Goal: Information Seeking & Learning: Learn about a topic

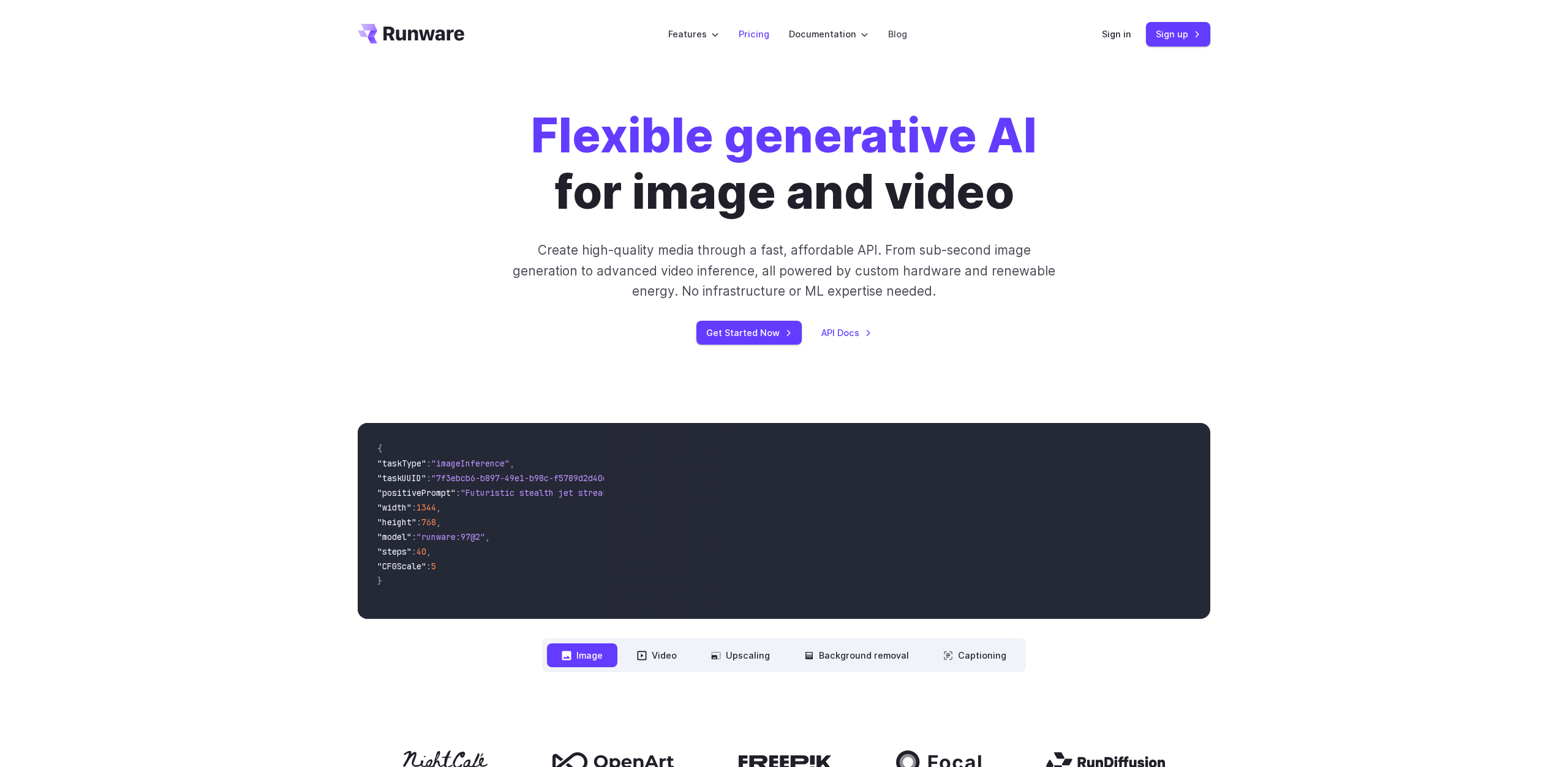
click at [762, 30] on link "Pricing" at bounding box center [754, 34] width 30 height 14
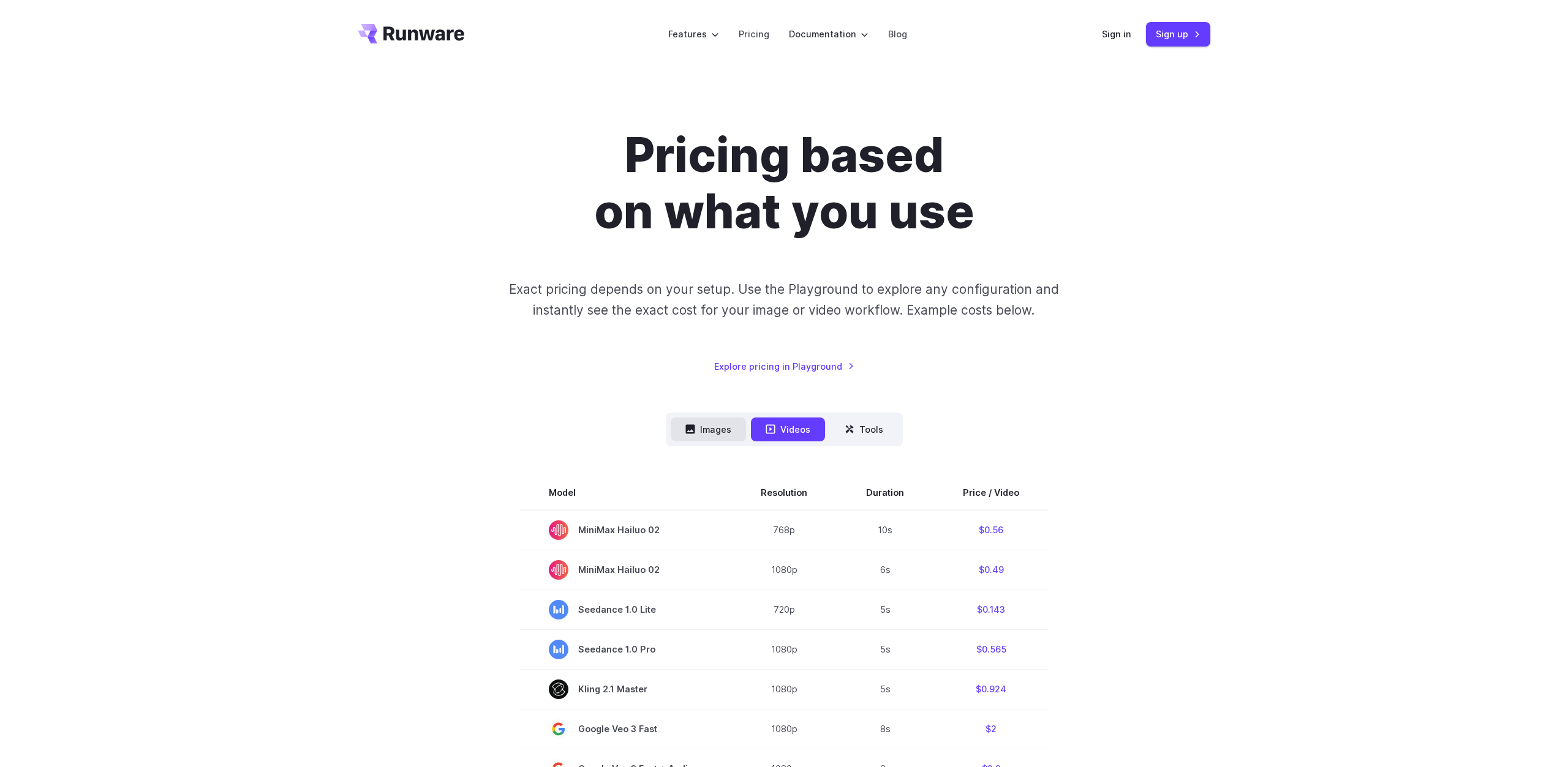
click at [707, 424] on button "Images" at bounding box center [708, 430] width 75 height 24
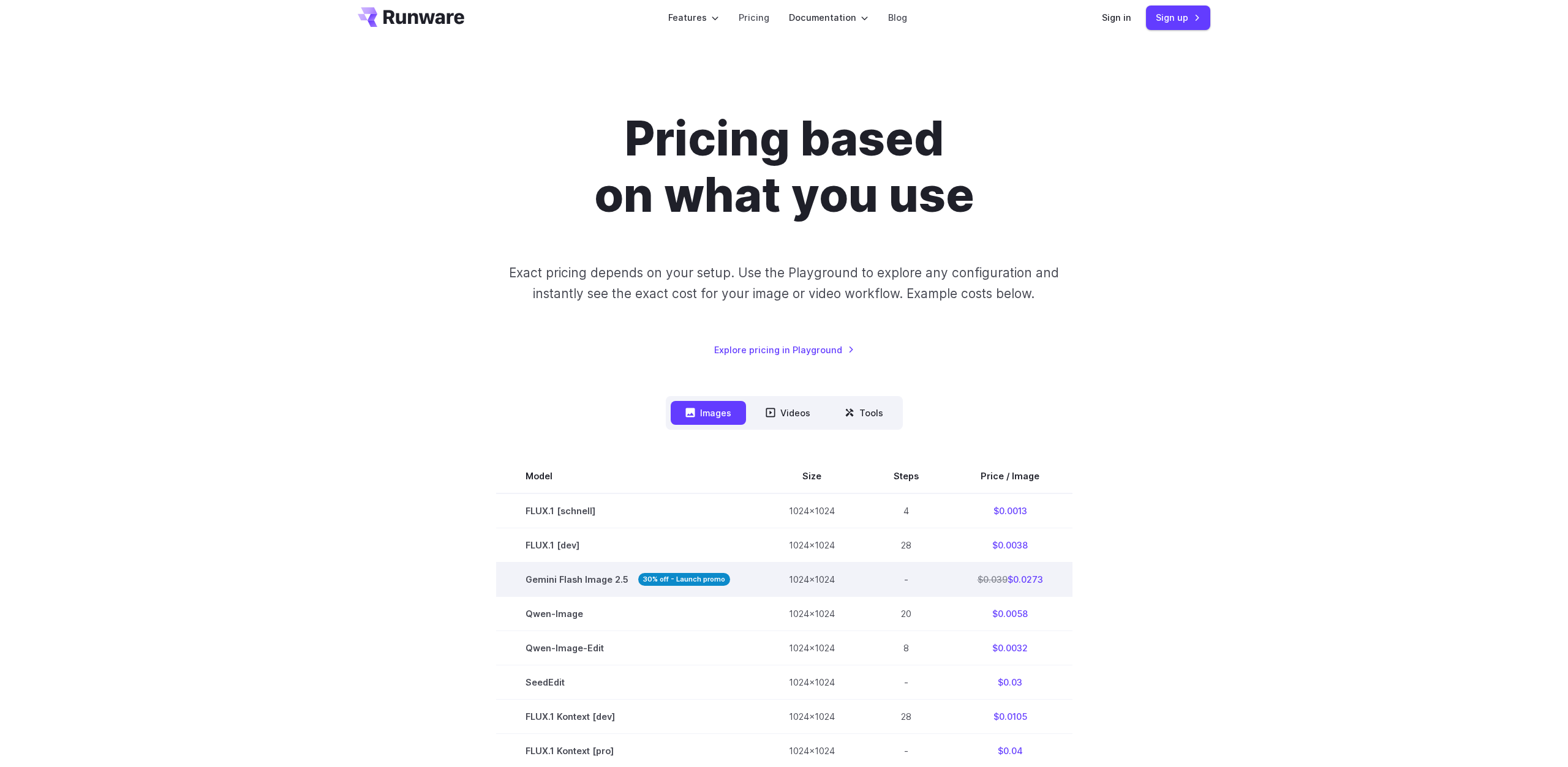
scroll to position [36, 0]
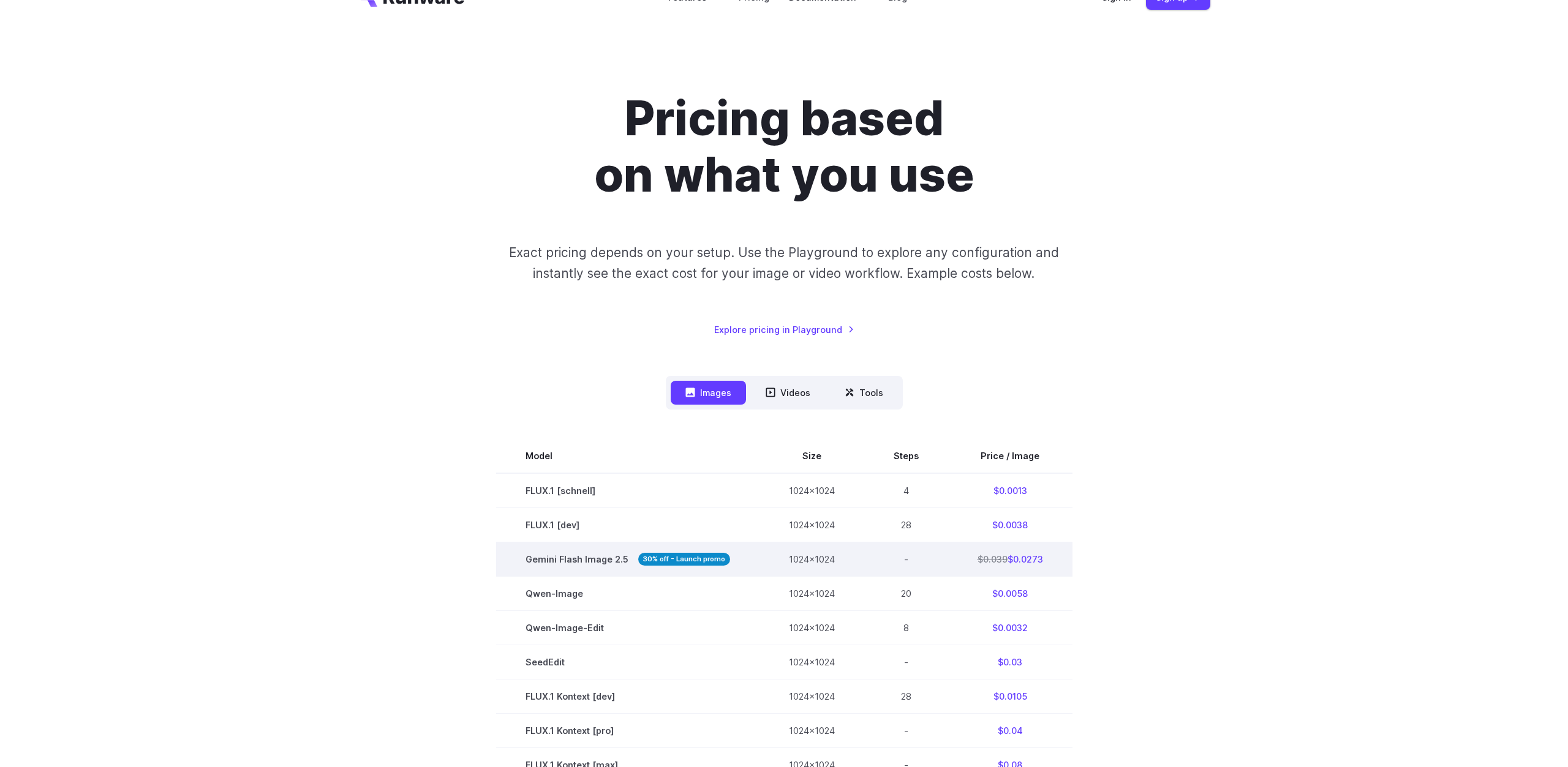
drag, startPoint x: 1056, startPoint y: 560, endPoint x: 507, endPoint y: 567, distance: 549.0
click at [507, 567] on tr "Gemini Flash Image 2.5 30% off - Launch promo 1024x1024 - $0.039 $0.0273" at bounding box center [784, 560] width 576 height 34
click at [515, 567] on td "Gemini Flash Image 2.5 30% off - Launch promo" at bounding box center [627, 560] width 263 height 34
drag, startPoint x: 1042, startPoint y: 559, endPoint x: 529, endPoint y: 562, distance: 513.0
click at [529, 562] on tr "Gemini Flash Image 2.5 30% off - Launch promo 1024x1024 - $0.039 $0.0273" at bounding box center [784, 560] width 576 height 34
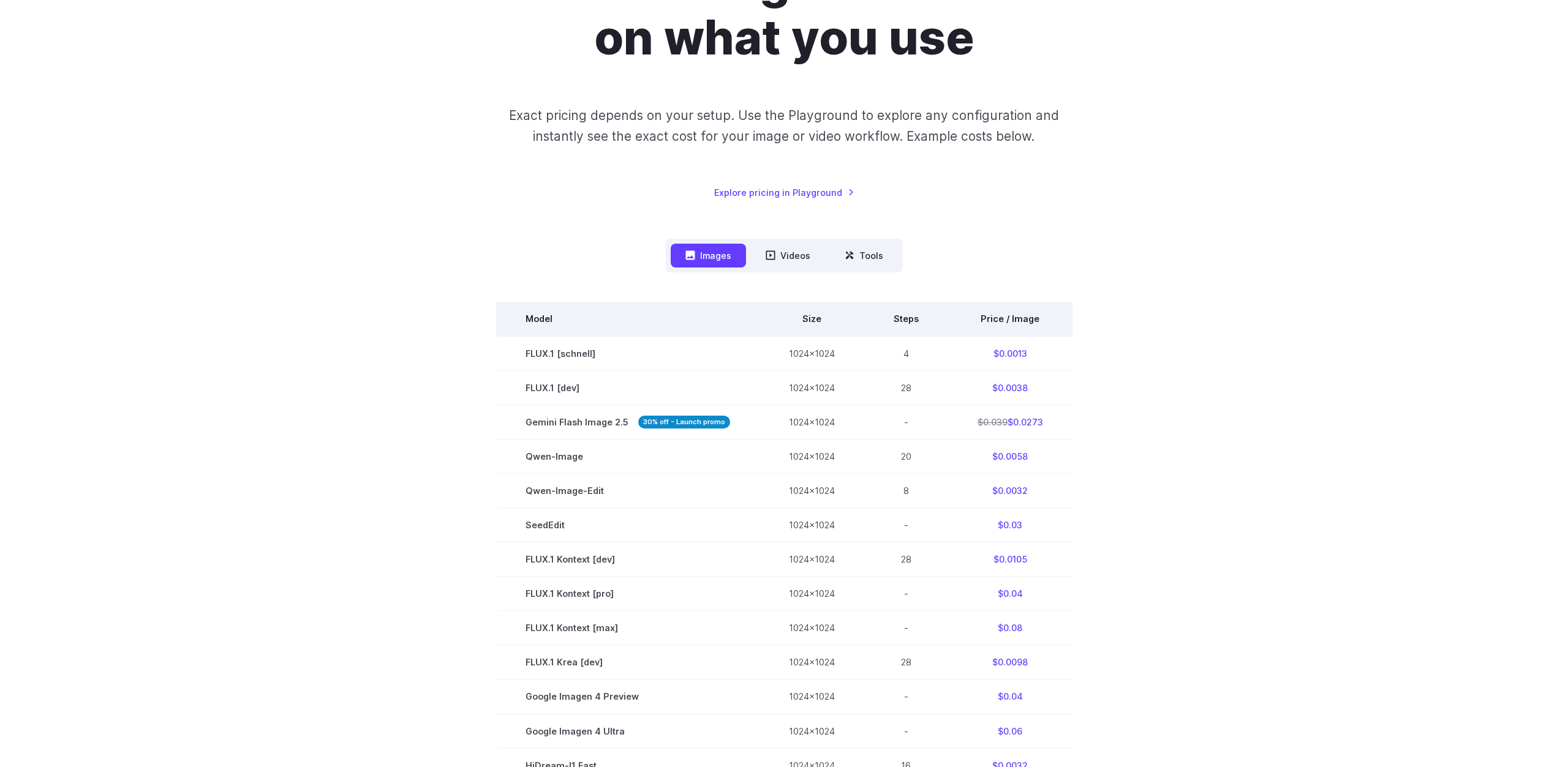
scroll to position [192, 0]
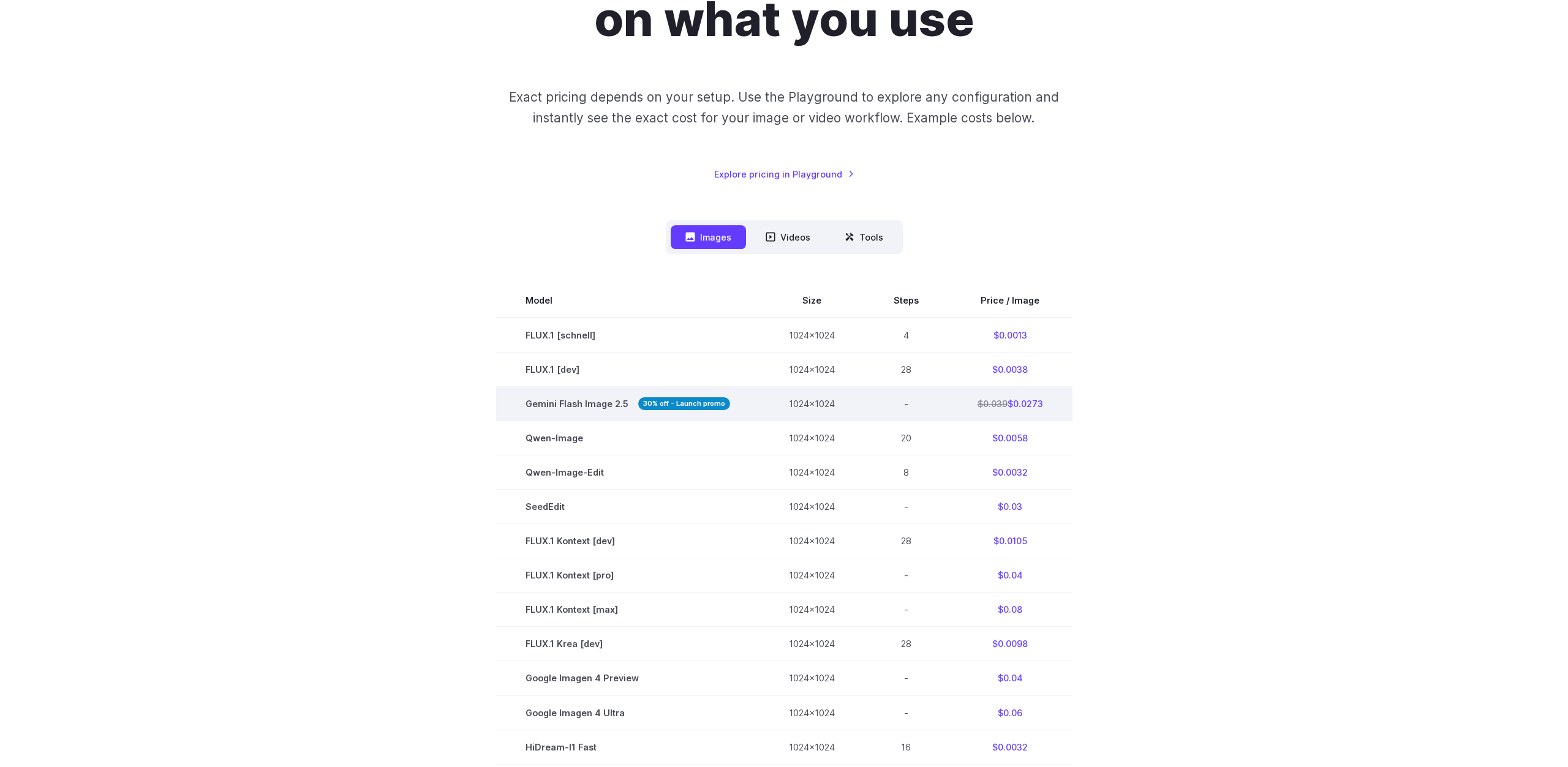
click at [631, 393] on td "Gemini Flash Image 2.5 30% off - Launch promo" at bounding box center [627, 404] width 263 height 34
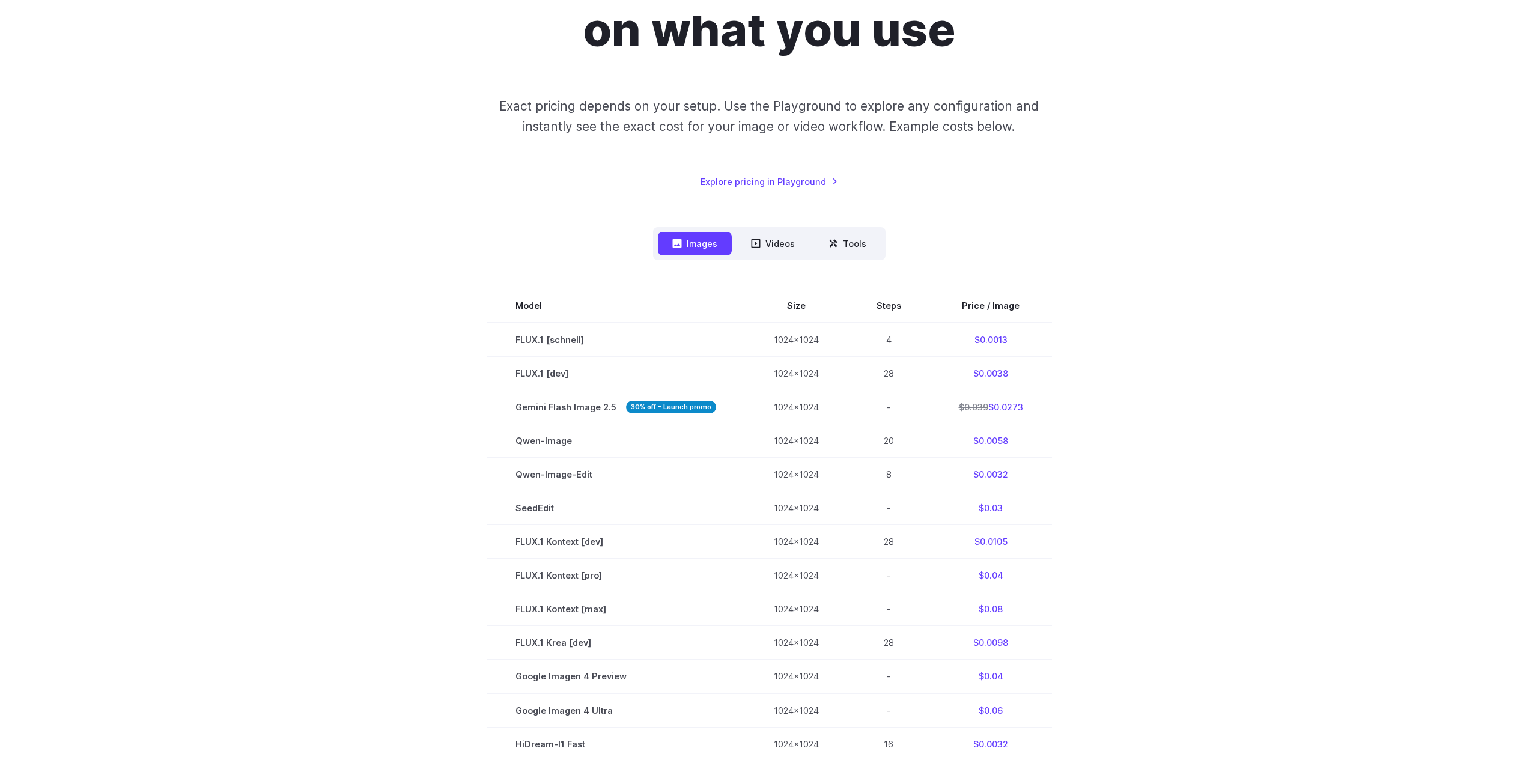
scroll to position [0, 0]
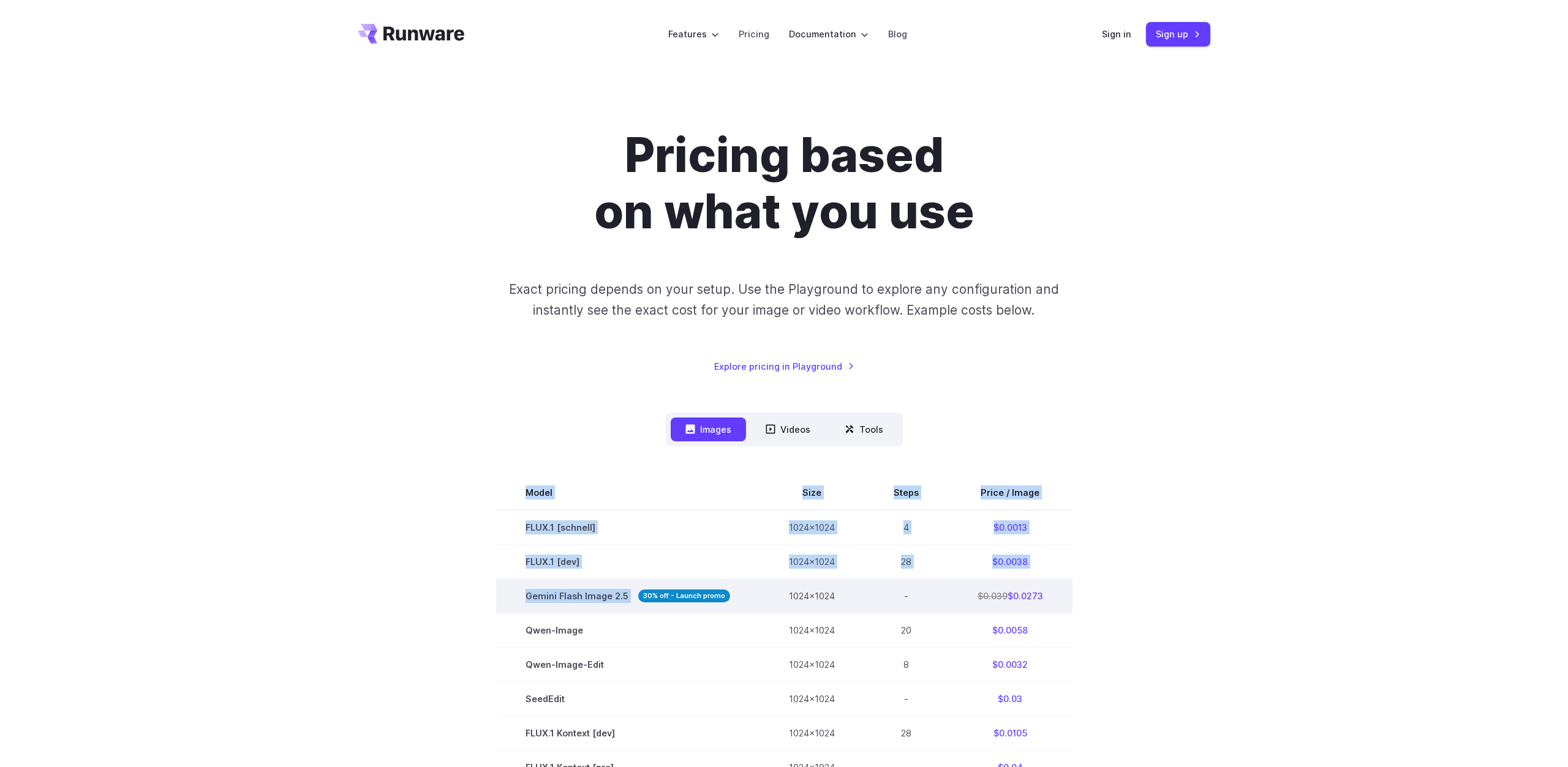
drag, startPoint x: 1085, startPoint y: 596, endPoint x: 510, endPoint y: 598, distance: 575.0
